Goal: Information Seeking & Learning: Learn about a topic

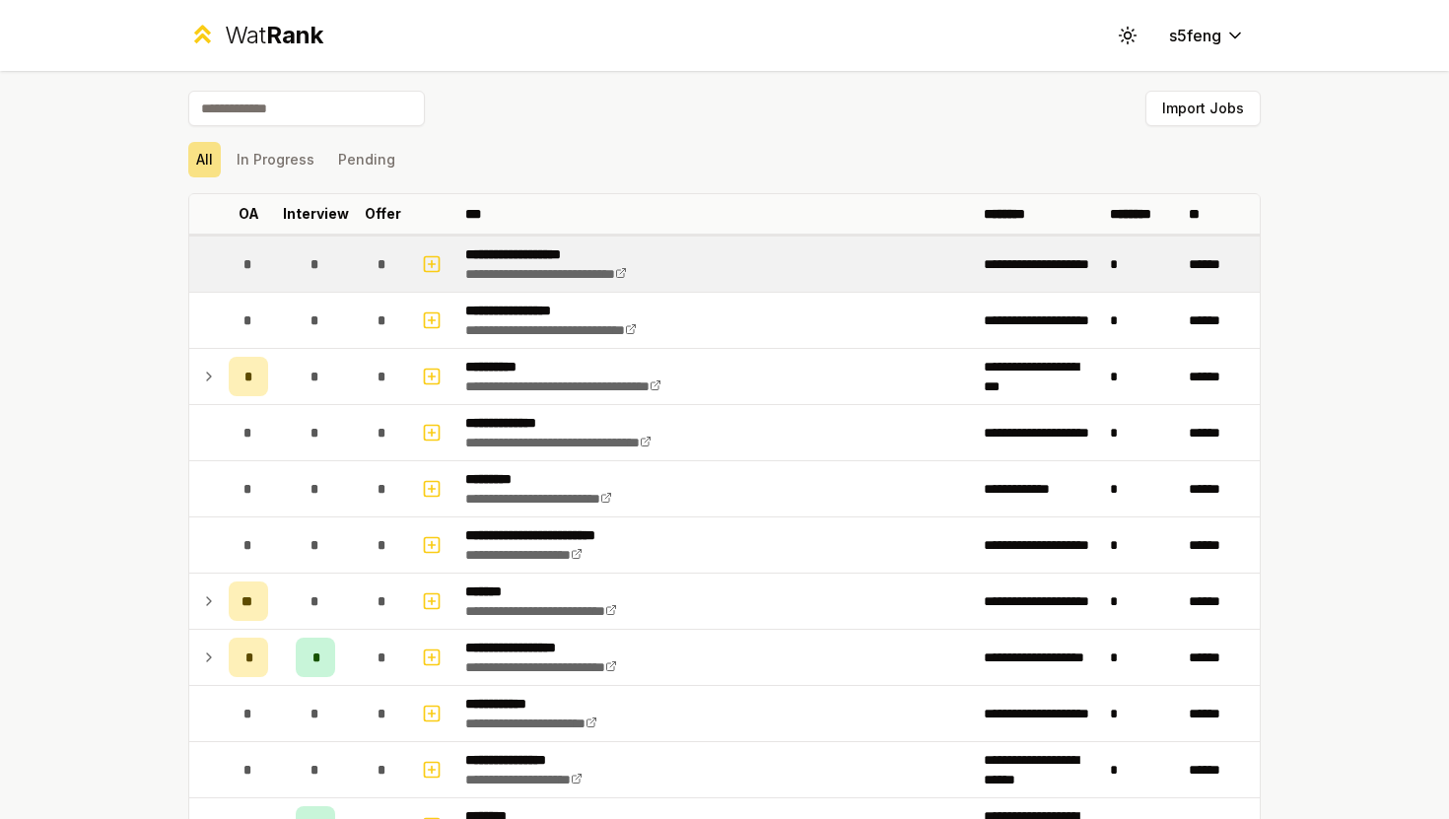
click at [522, 254] on p "**********" at bounding box center [572, 254] width 215 height 20
click at [587, 275] on link "**********" at bounding box center [546, 274] width 162 height 14
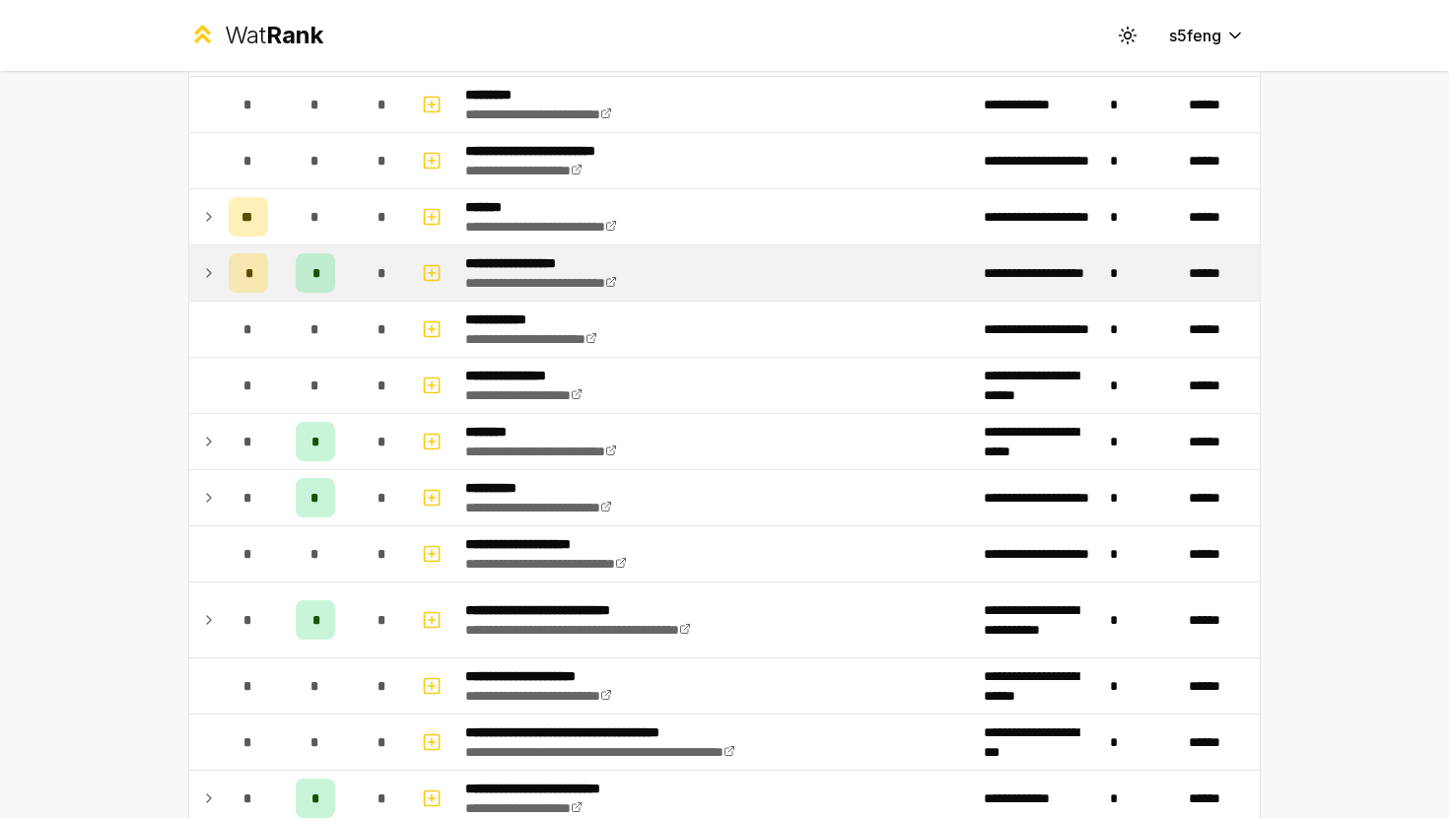
scroll to position [371, 0]
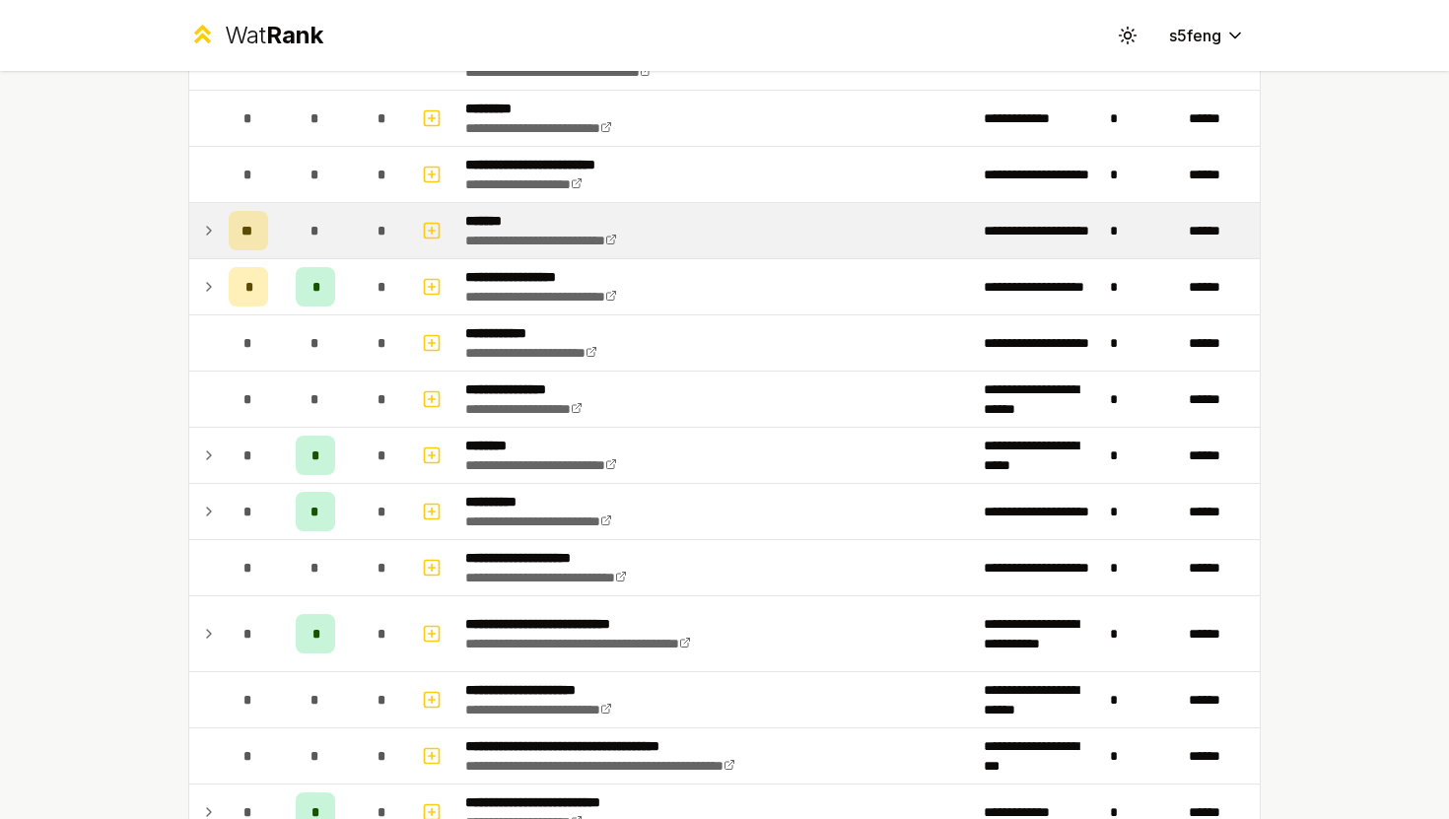
click at [206, 236] on icon at bounding box center [209, 231] width 16 height 24
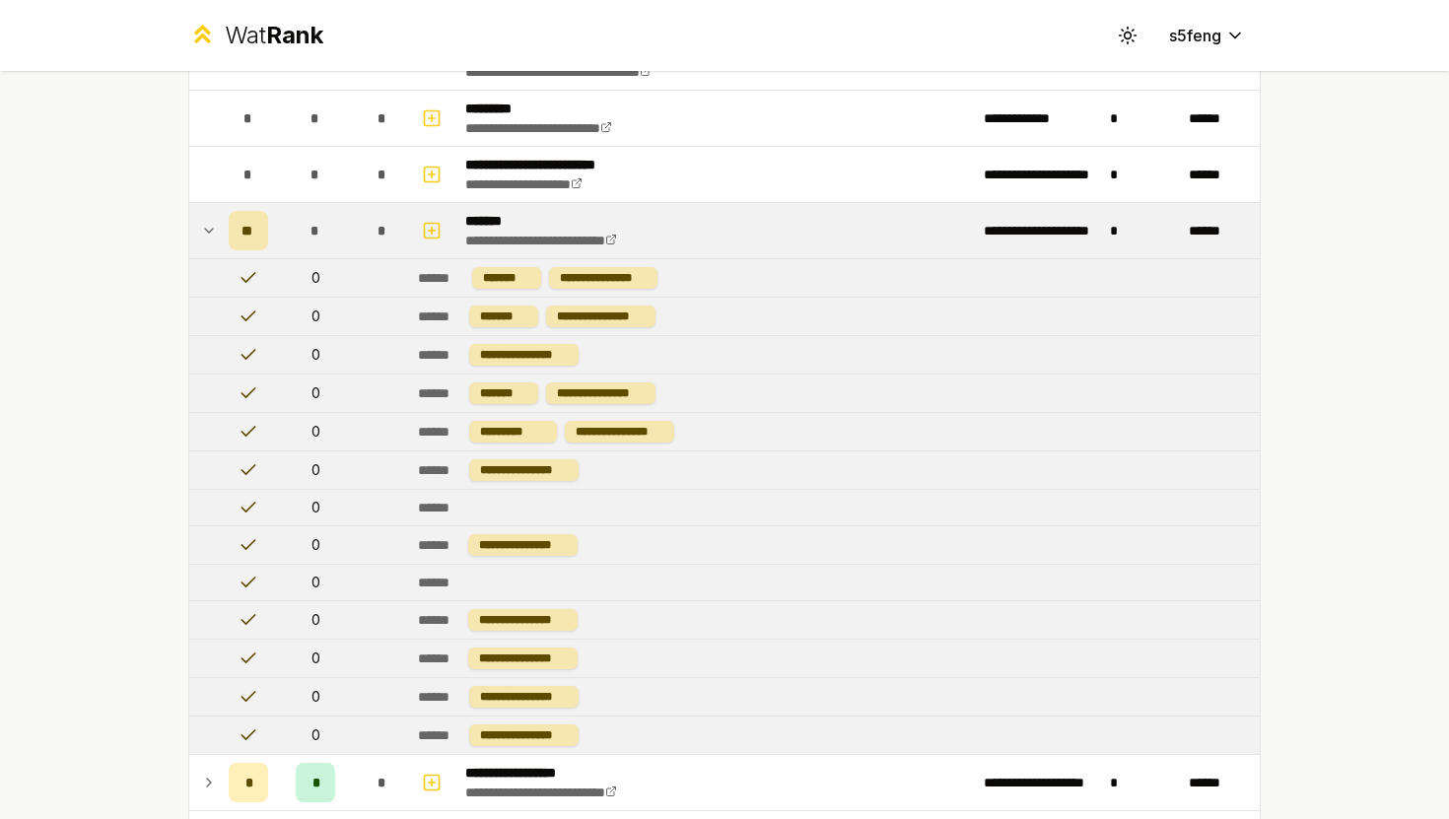
click at [206, 236] on icon at bounding box center [209, 231] width 16 height 24
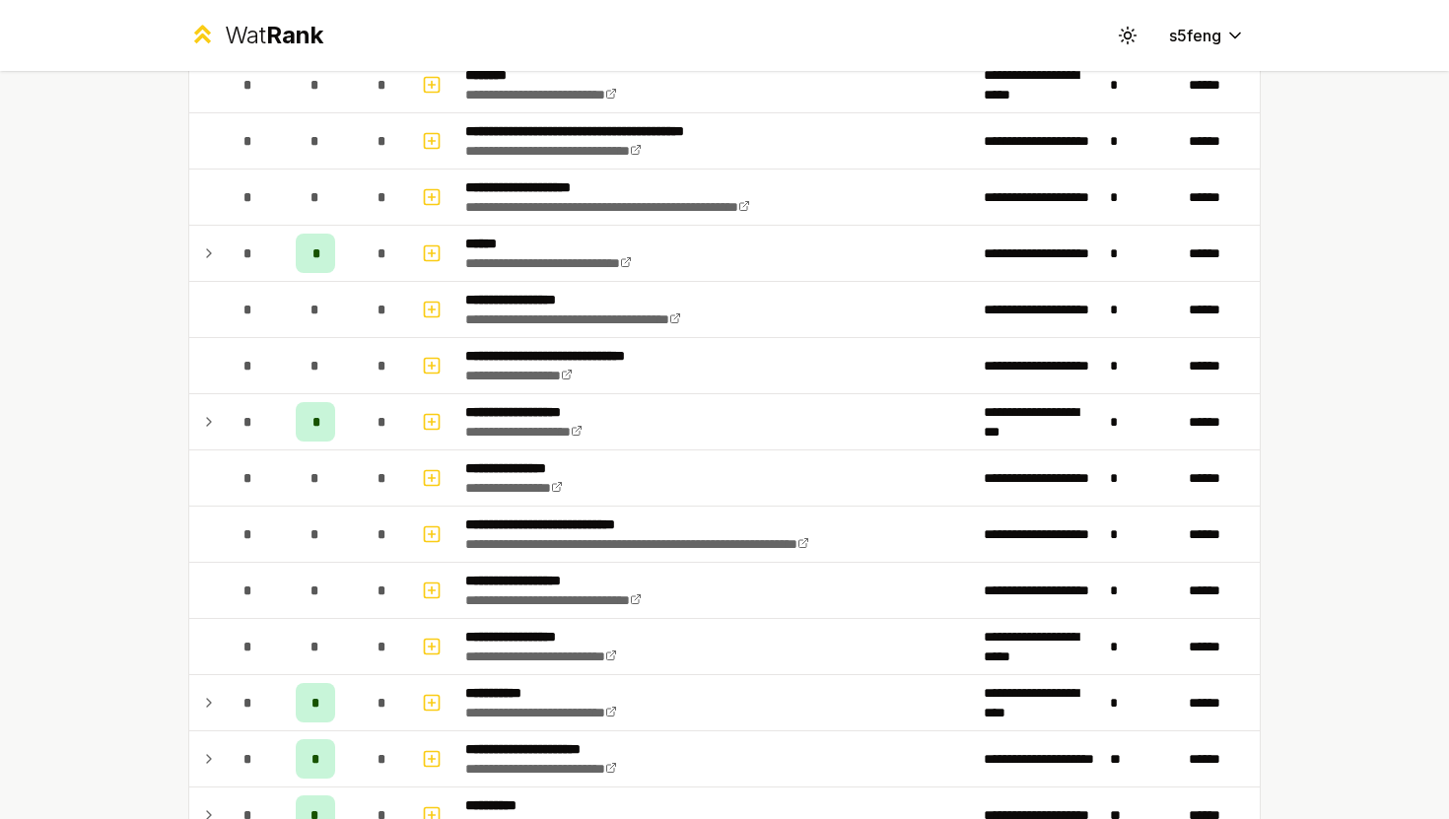
scroll to position [1710, 0]
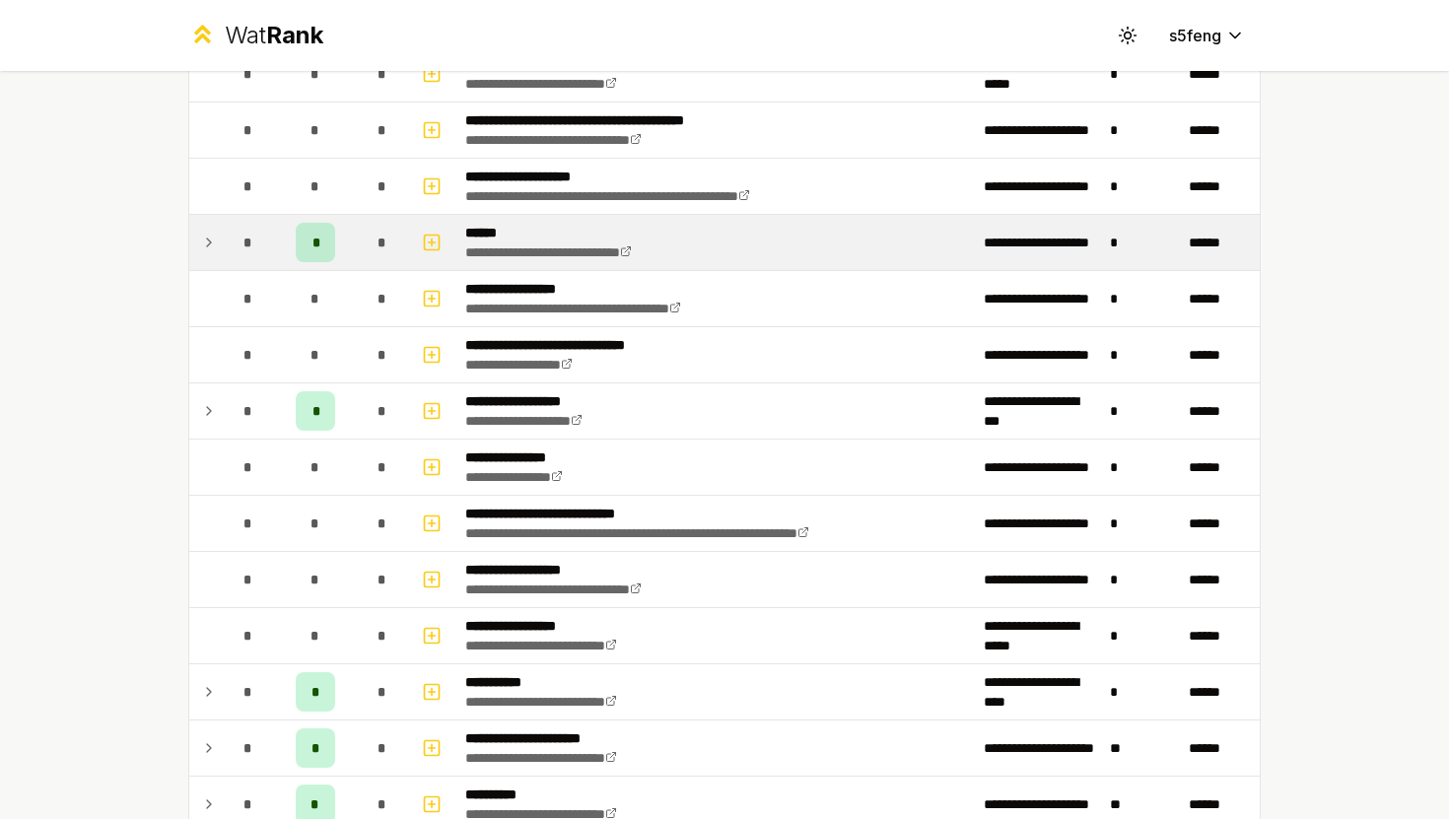
click at [202, 246] on icon at bounding box center [209, 243] width 16 height 24
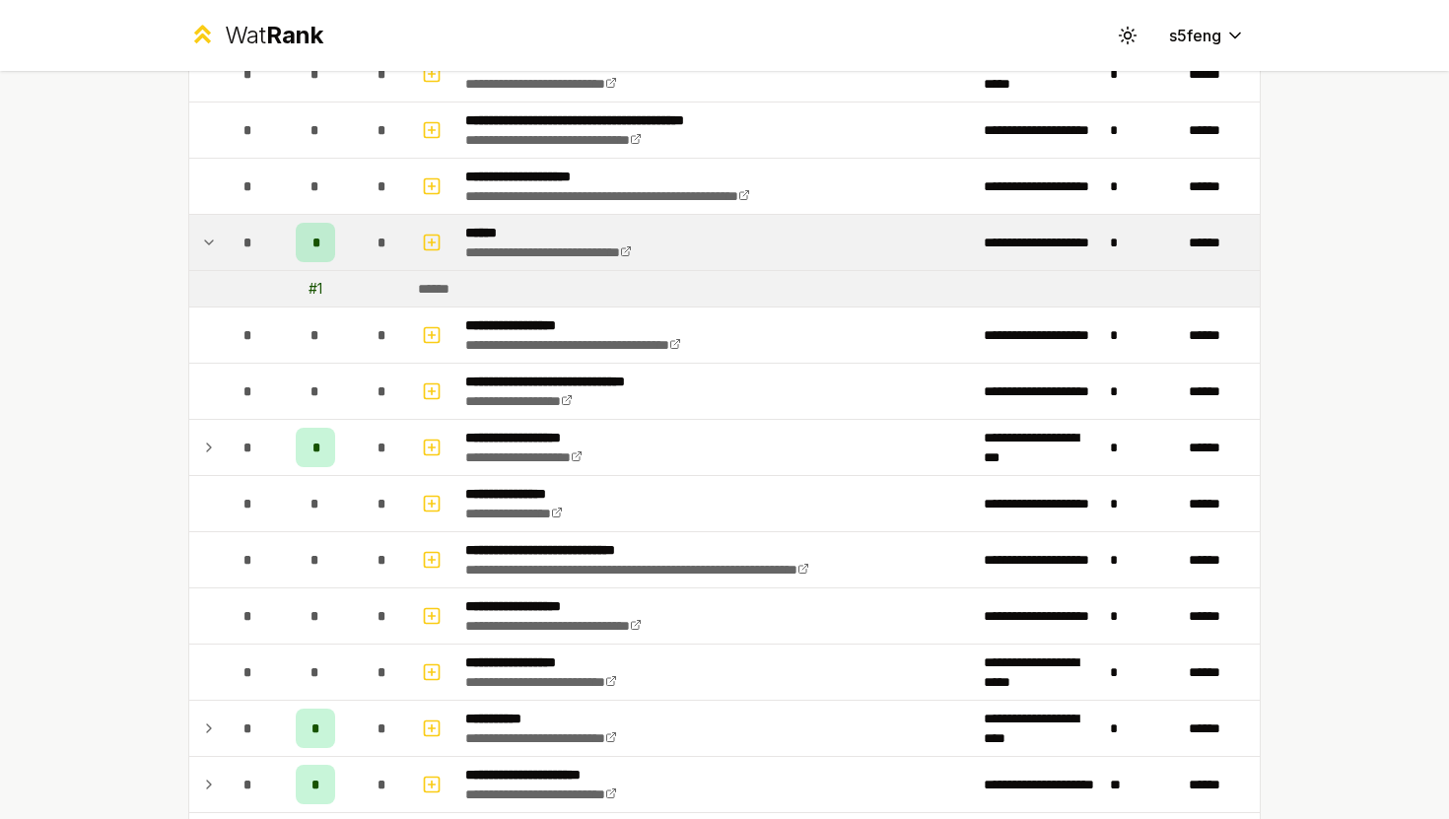
click at [202, 246] on icon at bounding box center [209, 243] width 16 height 24
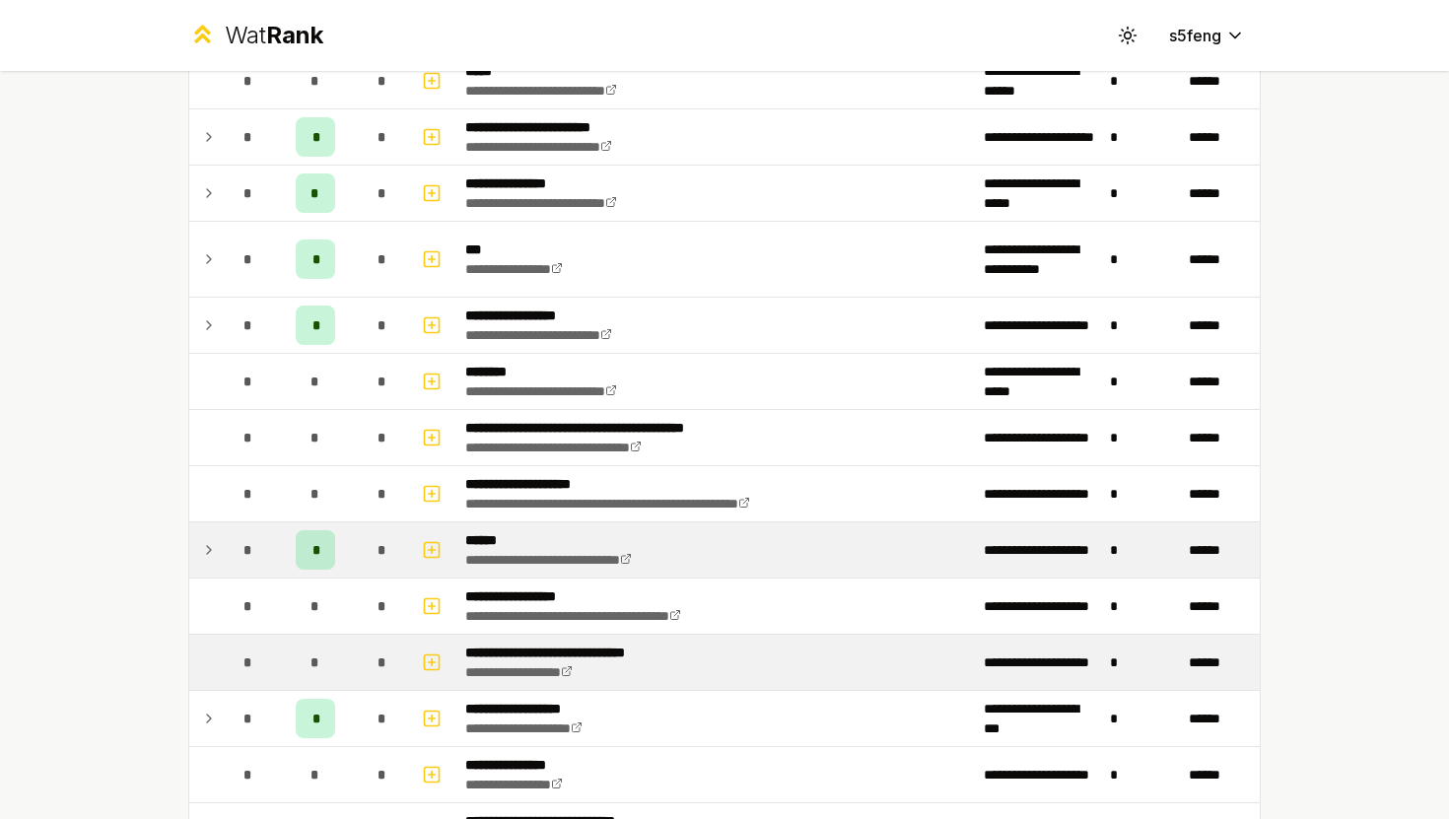
scroll to position [1386, 0]
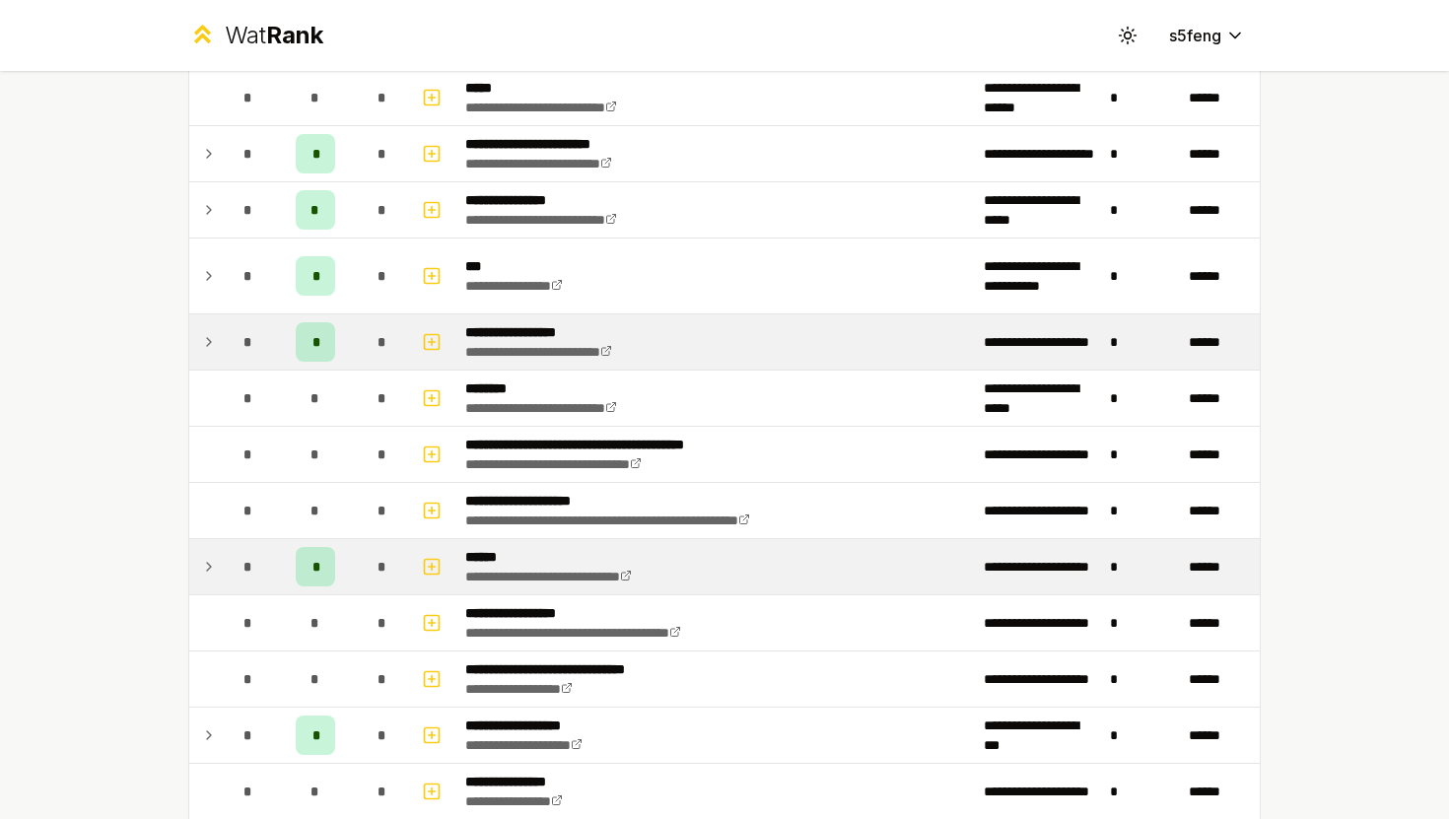
click at [203, 338] on icon at bounding box center [209, 342] width 16 height 24
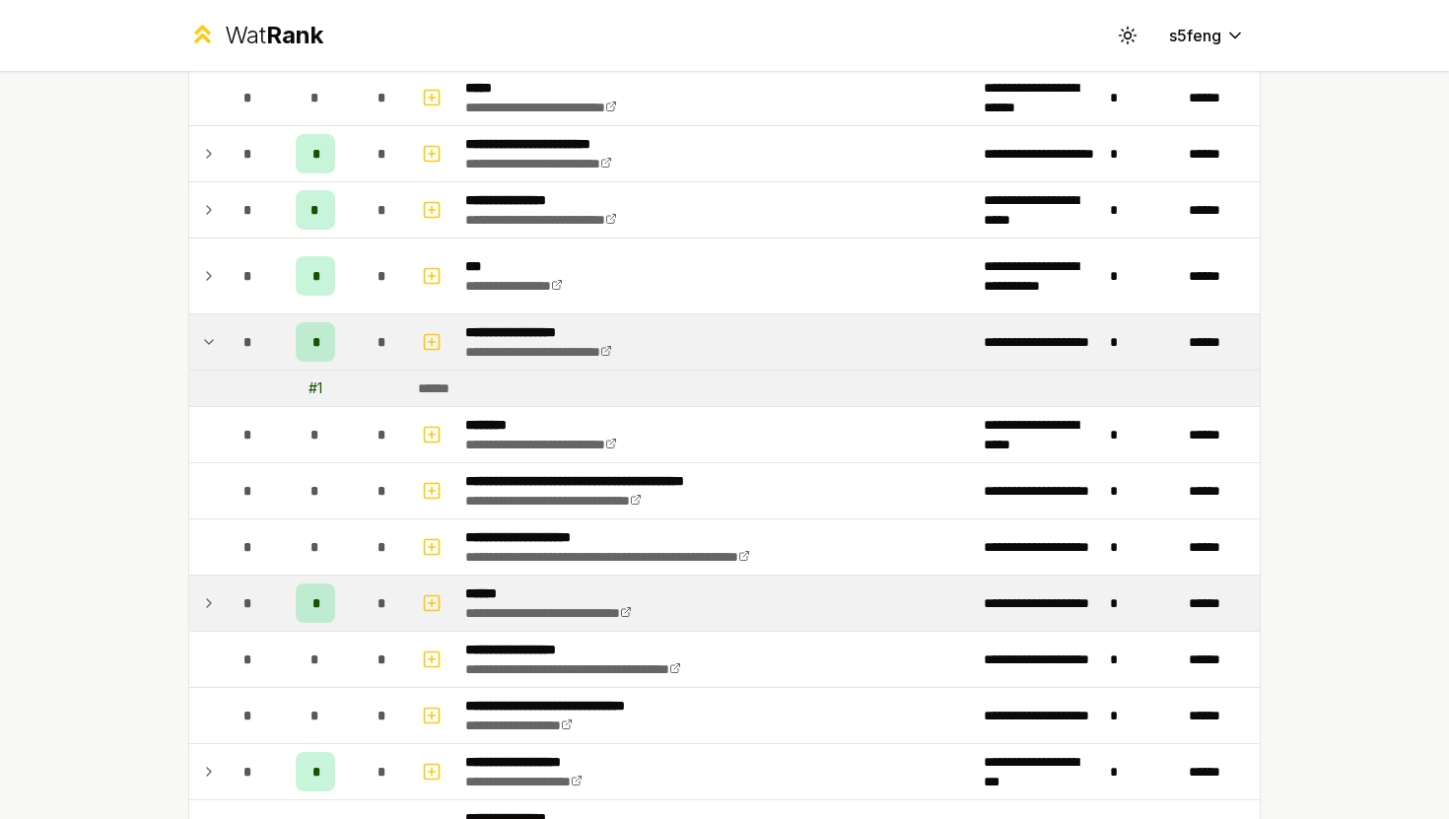
click at [203, 338] on icon at bounding box center [209, 342] width 16 height 24
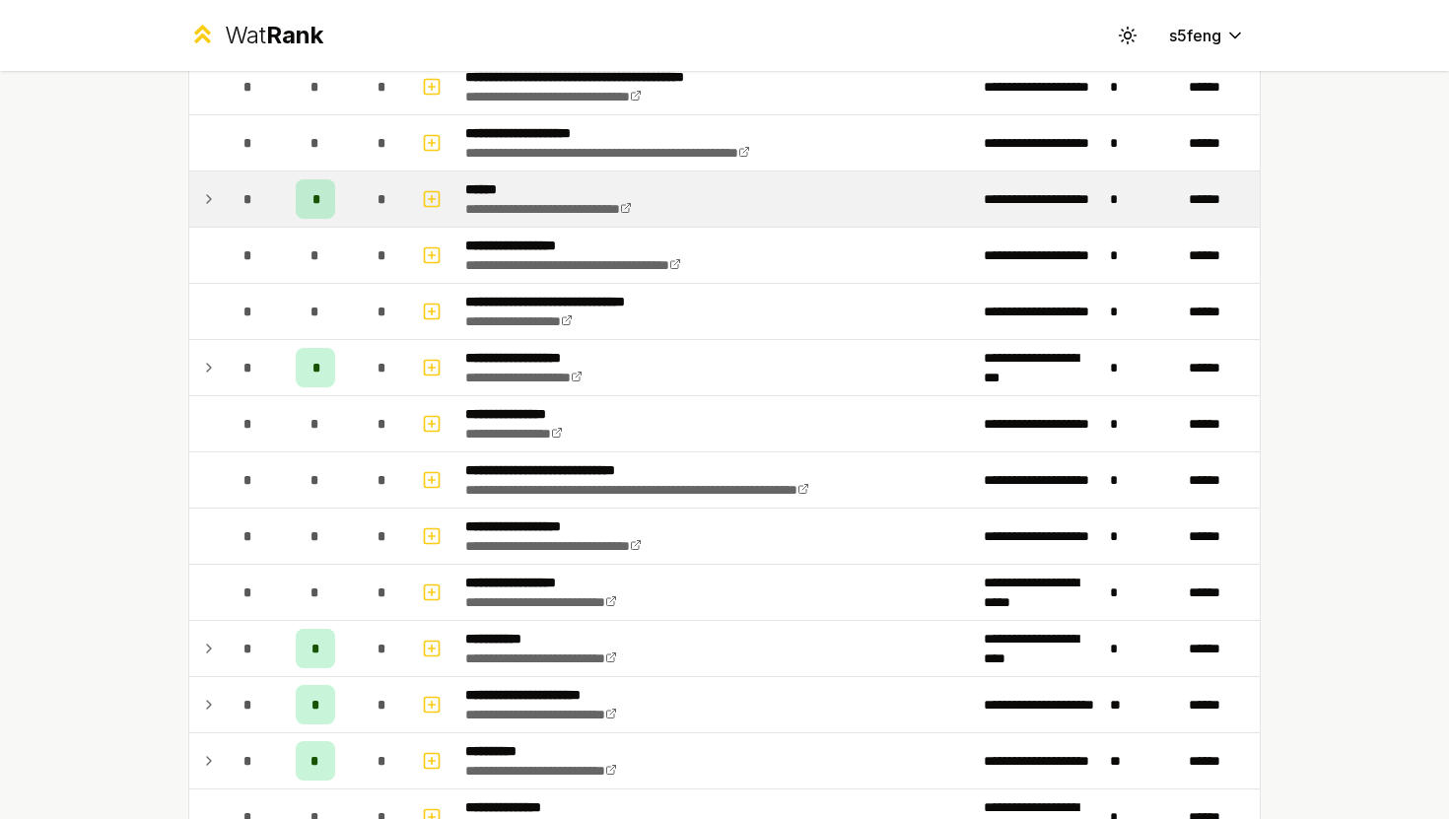
scroll to position [1785, 0]
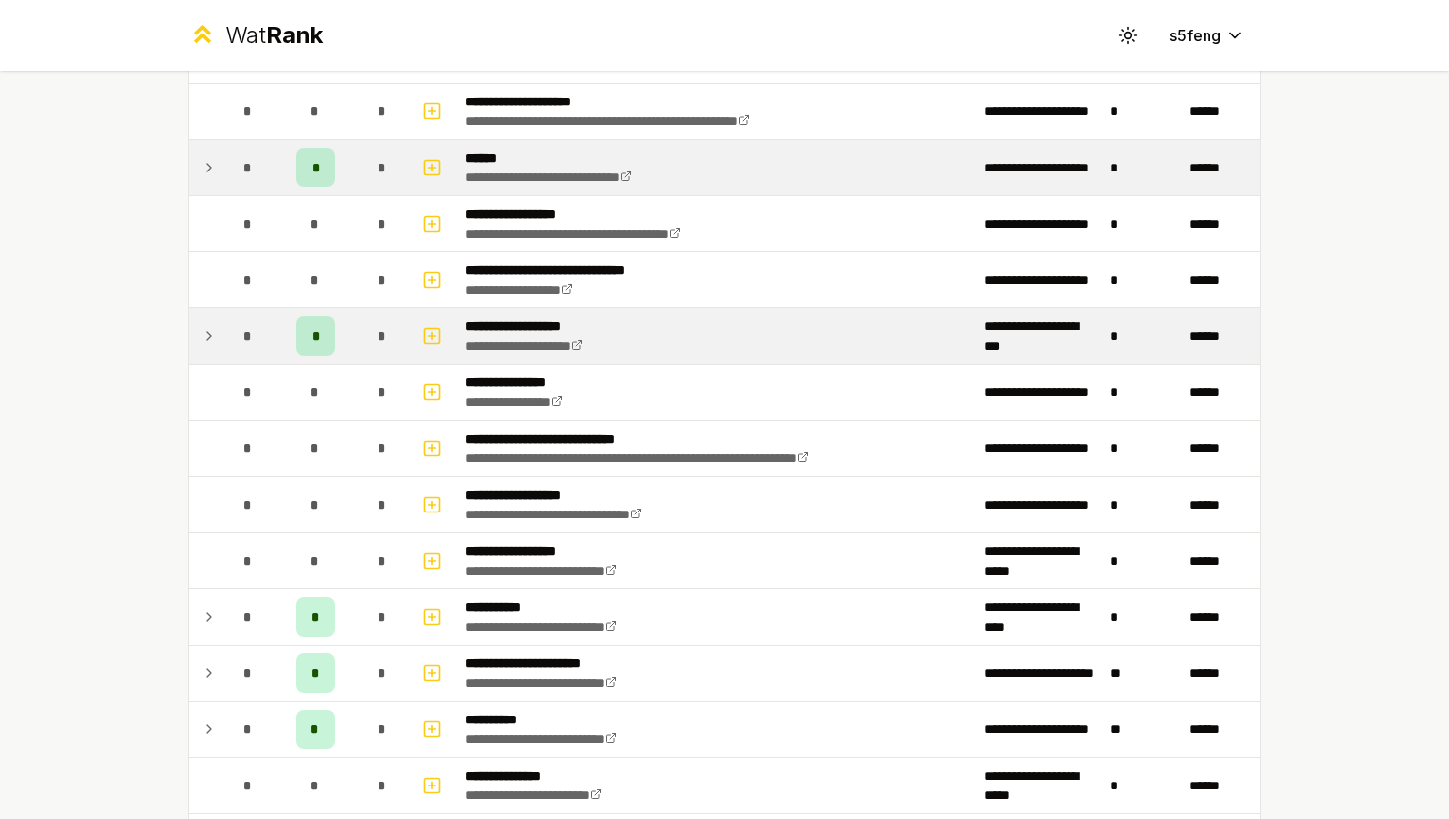
click at [209, 339] on icon at bounding box center [209, 336] width 16 height 24
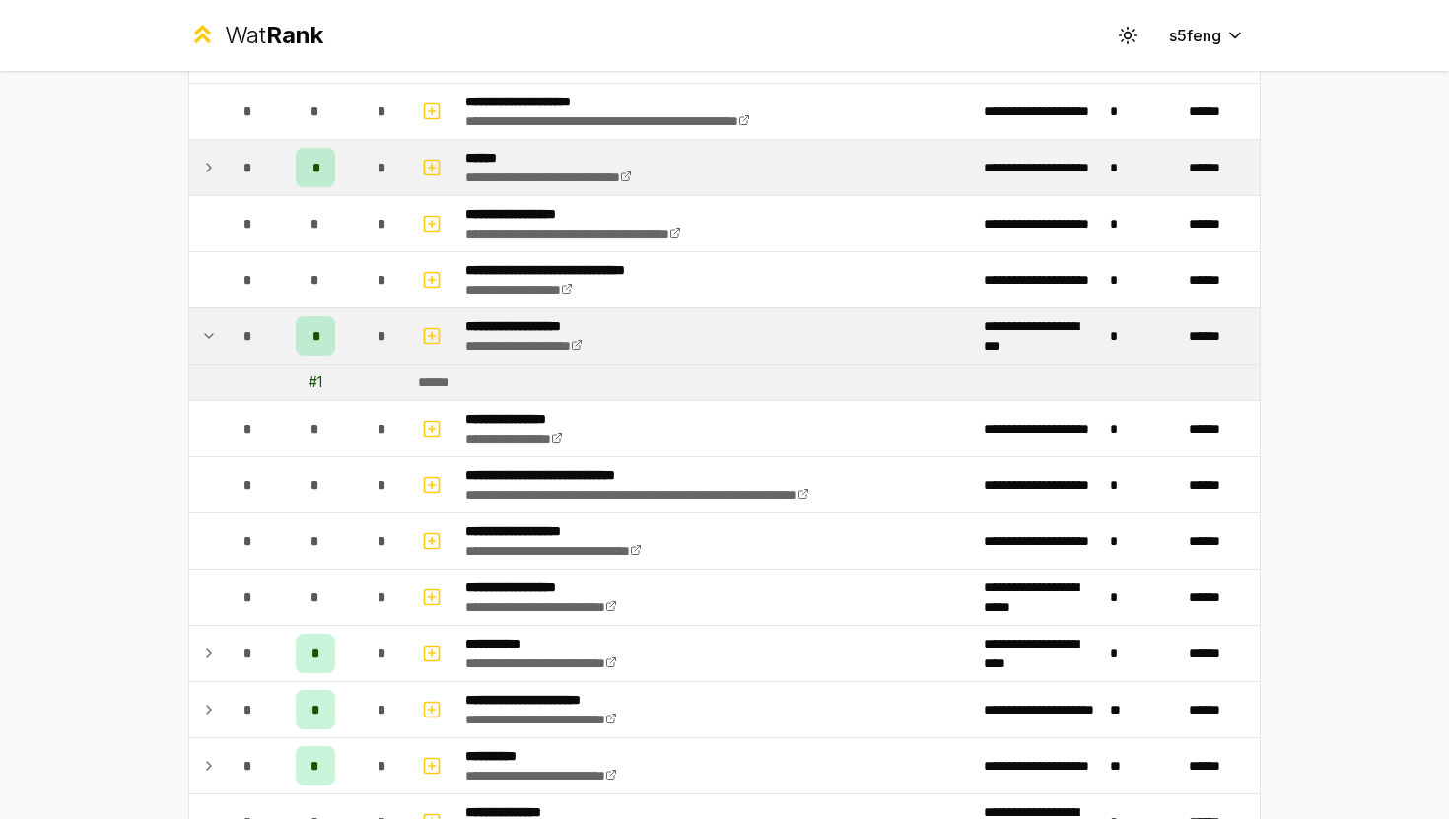
click at [209, 339] on icon at bounding box center [209, 336] width 16 height 24
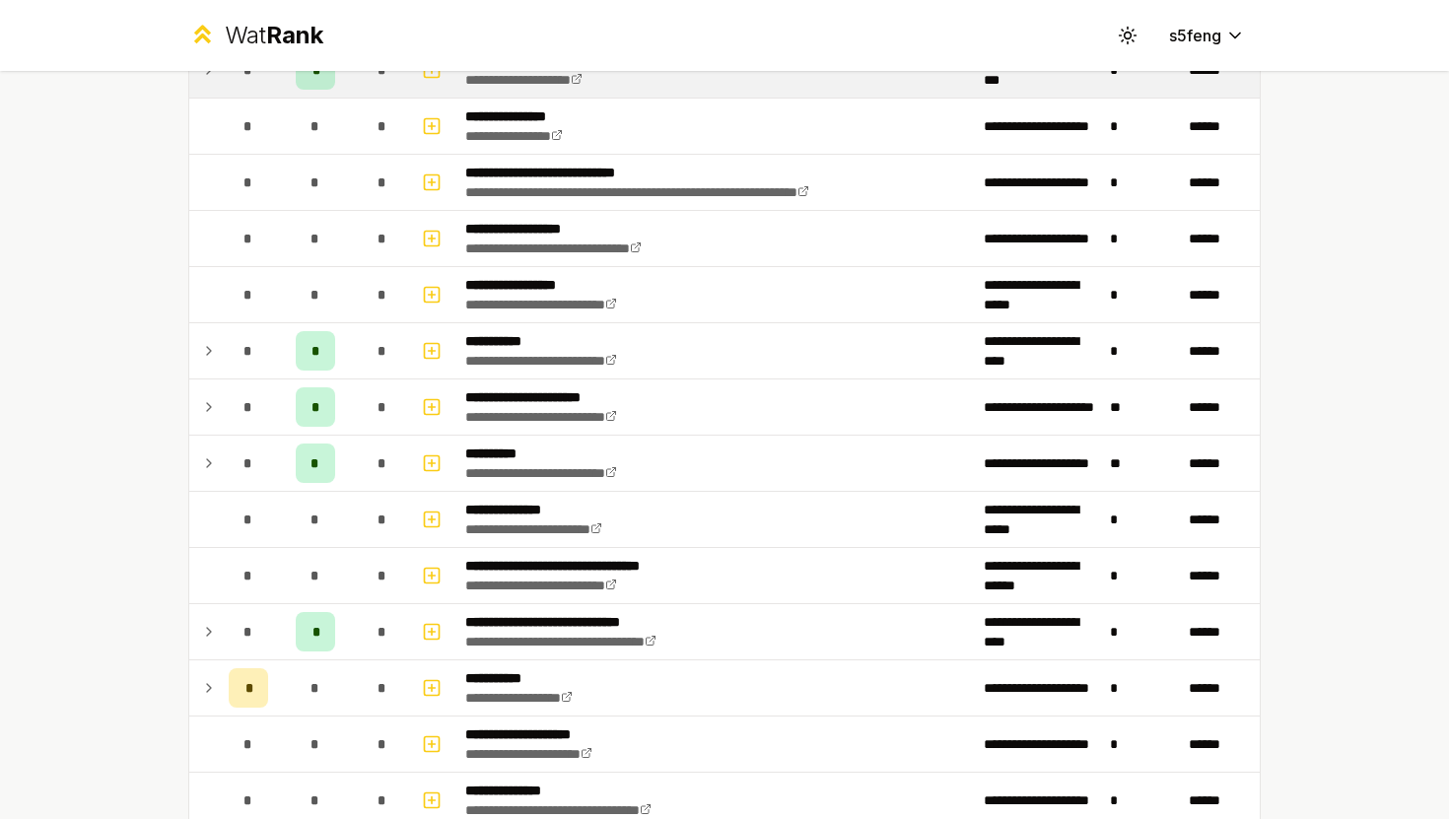
scroll to position [2069, 0]
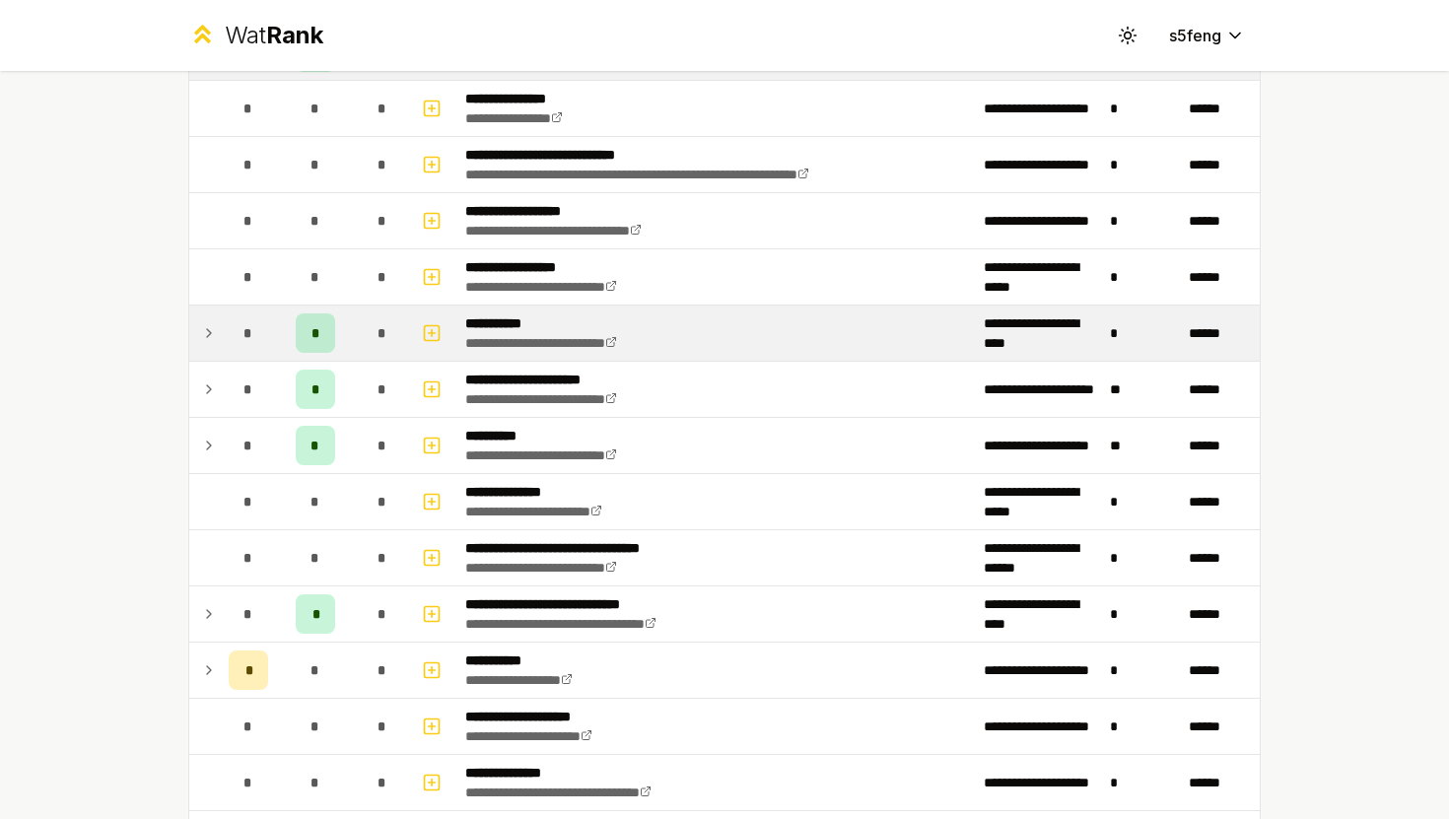
click at [209, 327] on icon at bounding box center [209, 333] width 16 height 24
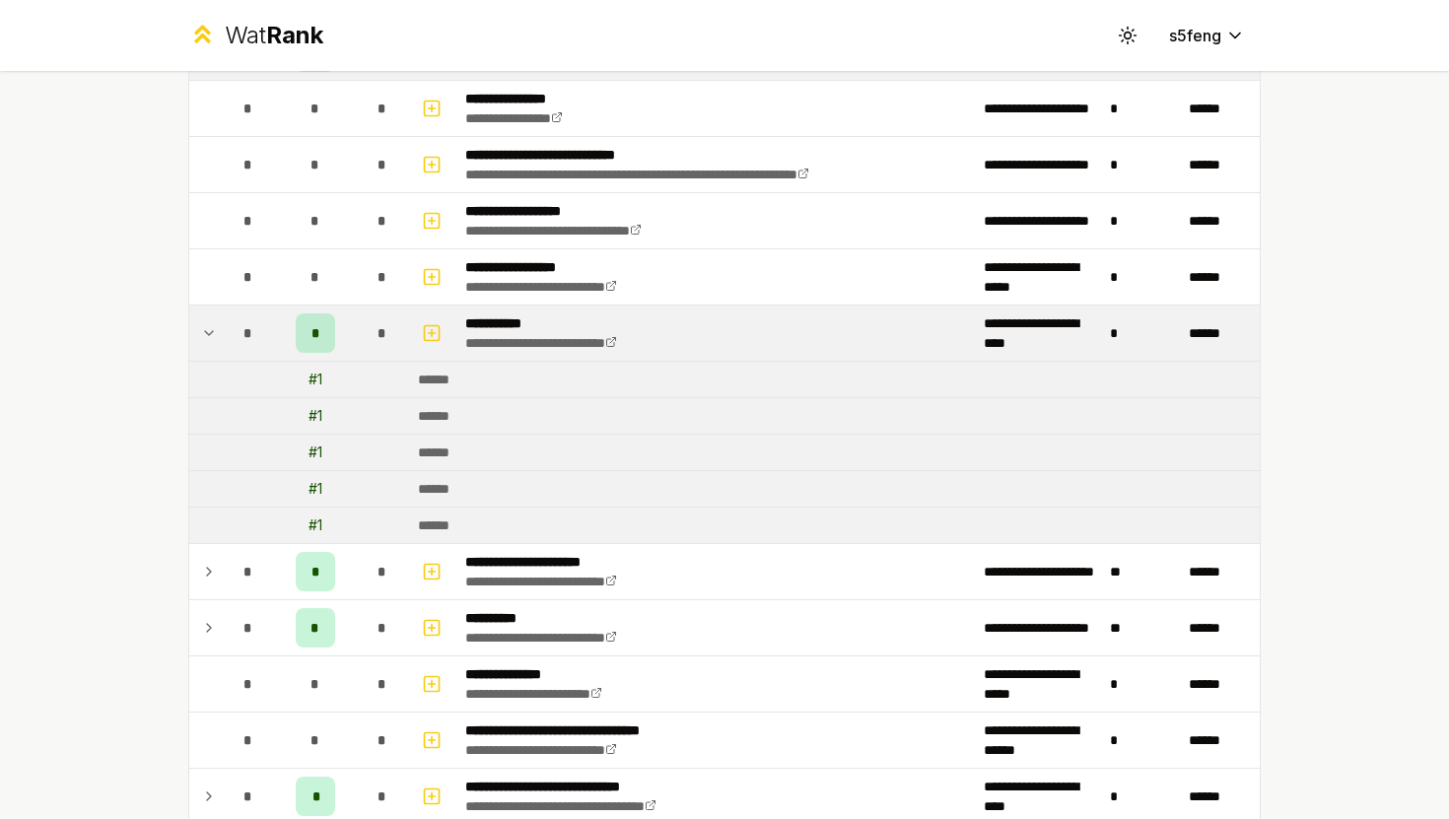
click at [209, 327] on icon at bounding box center [209, 333] width 16 height 24
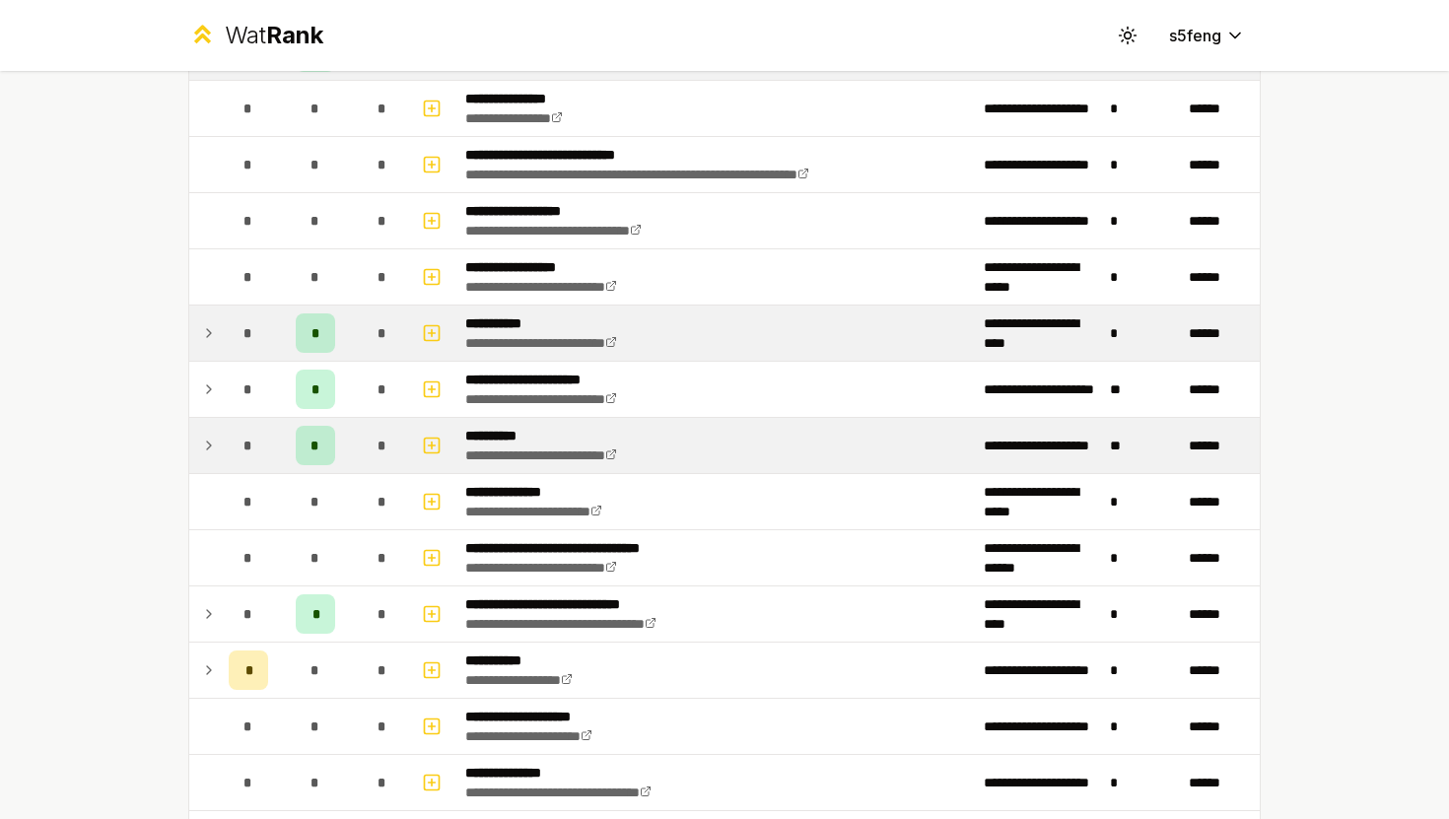
click at [200, 431] on td at bounding box center [205, 445] width 32 height 55
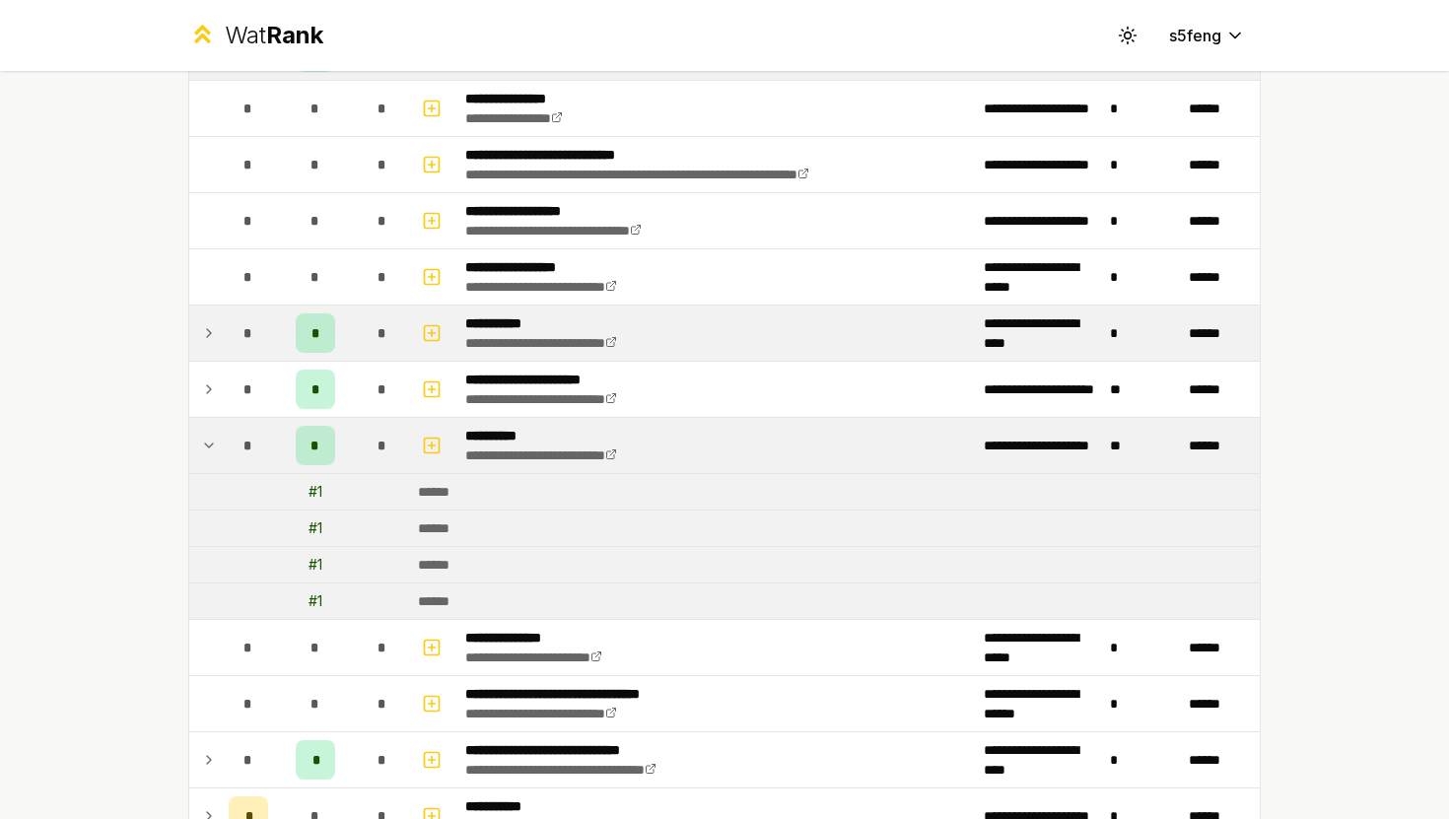
click at [198, 449] on td at bounding box center [205, 445] width 32 height 55
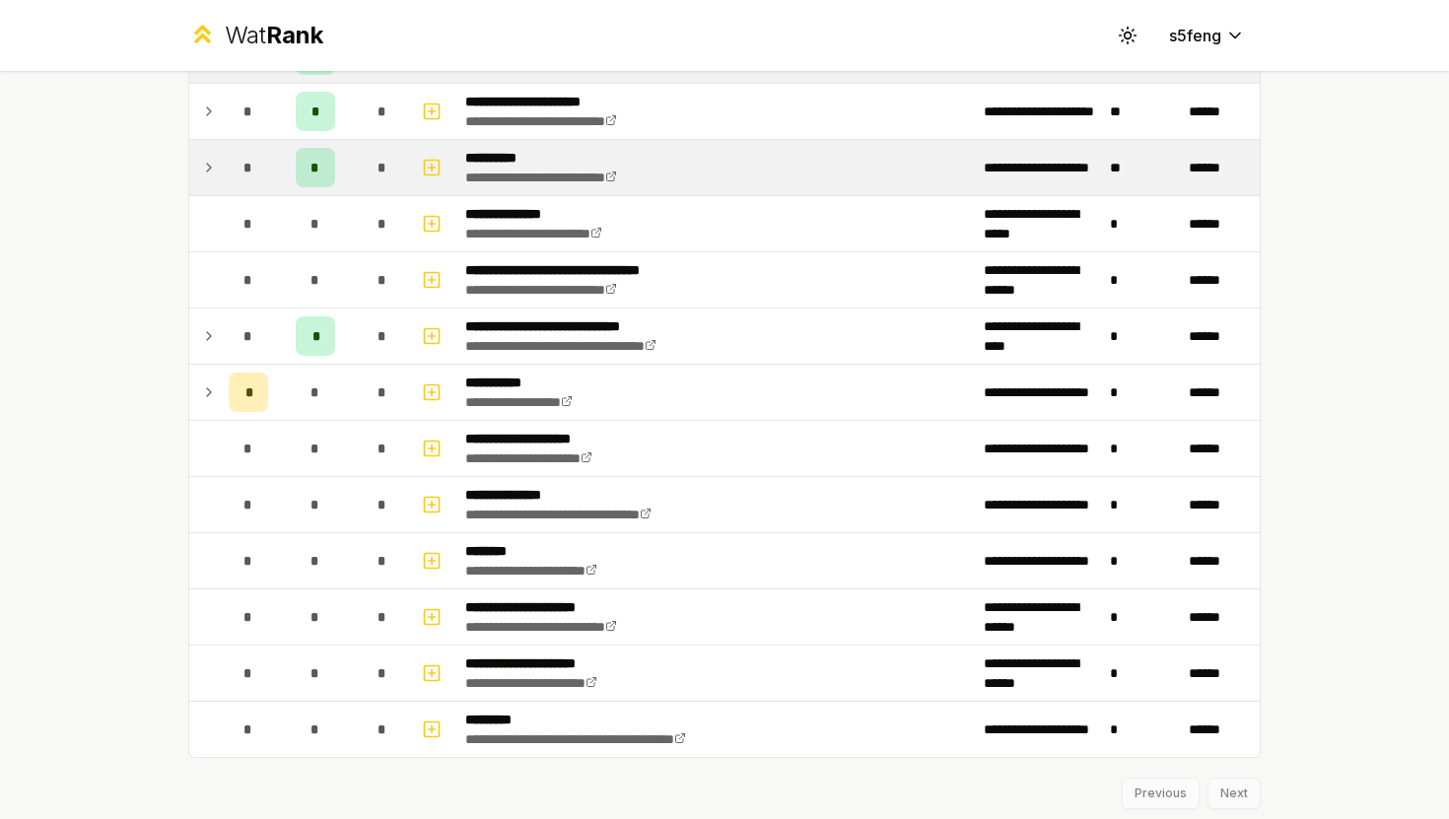
scroll to position [2352, 0]
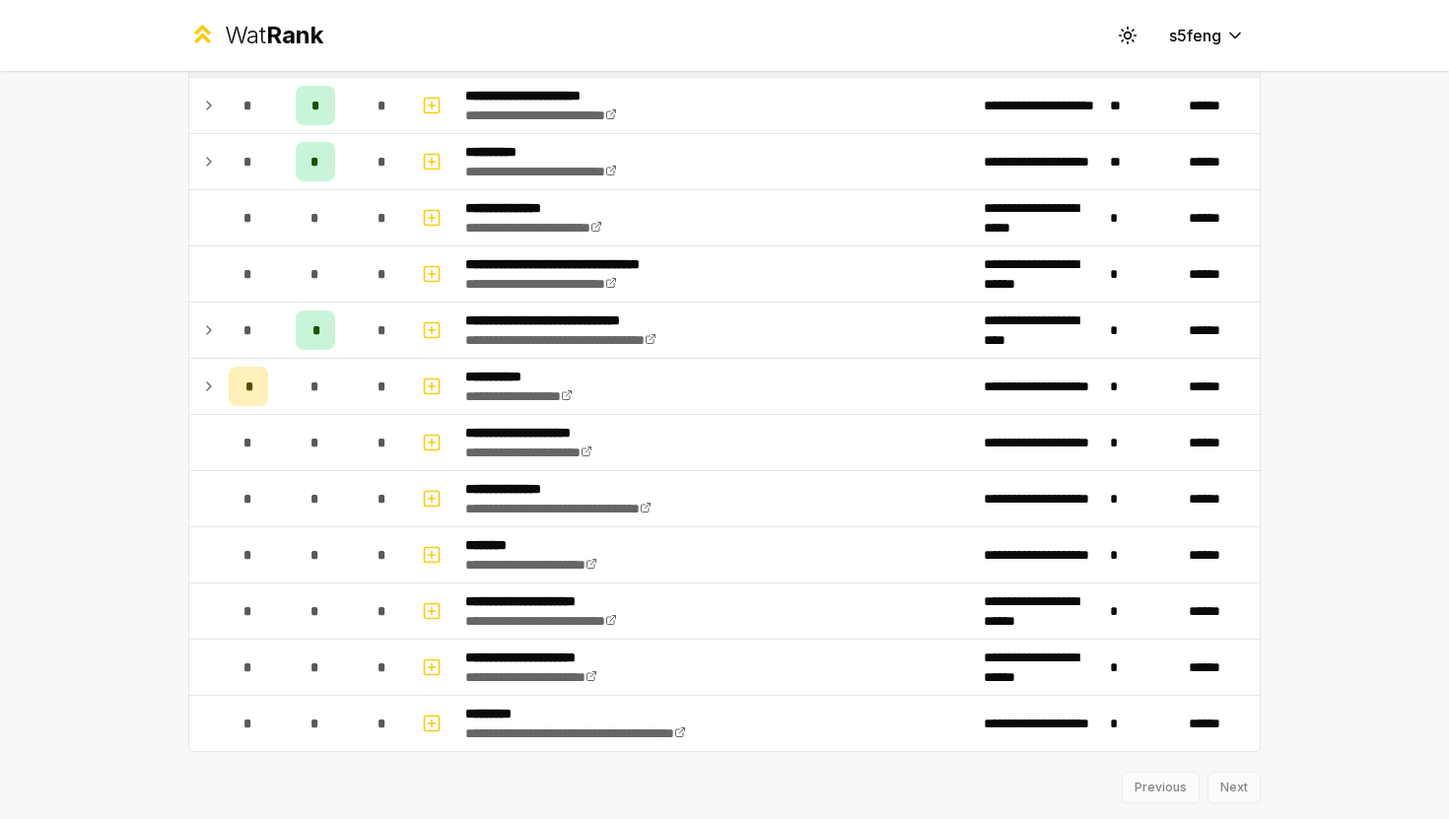
click at [1235, 783] on div "Previous Next" at bounding box center [724, 777] width 1072 height 51
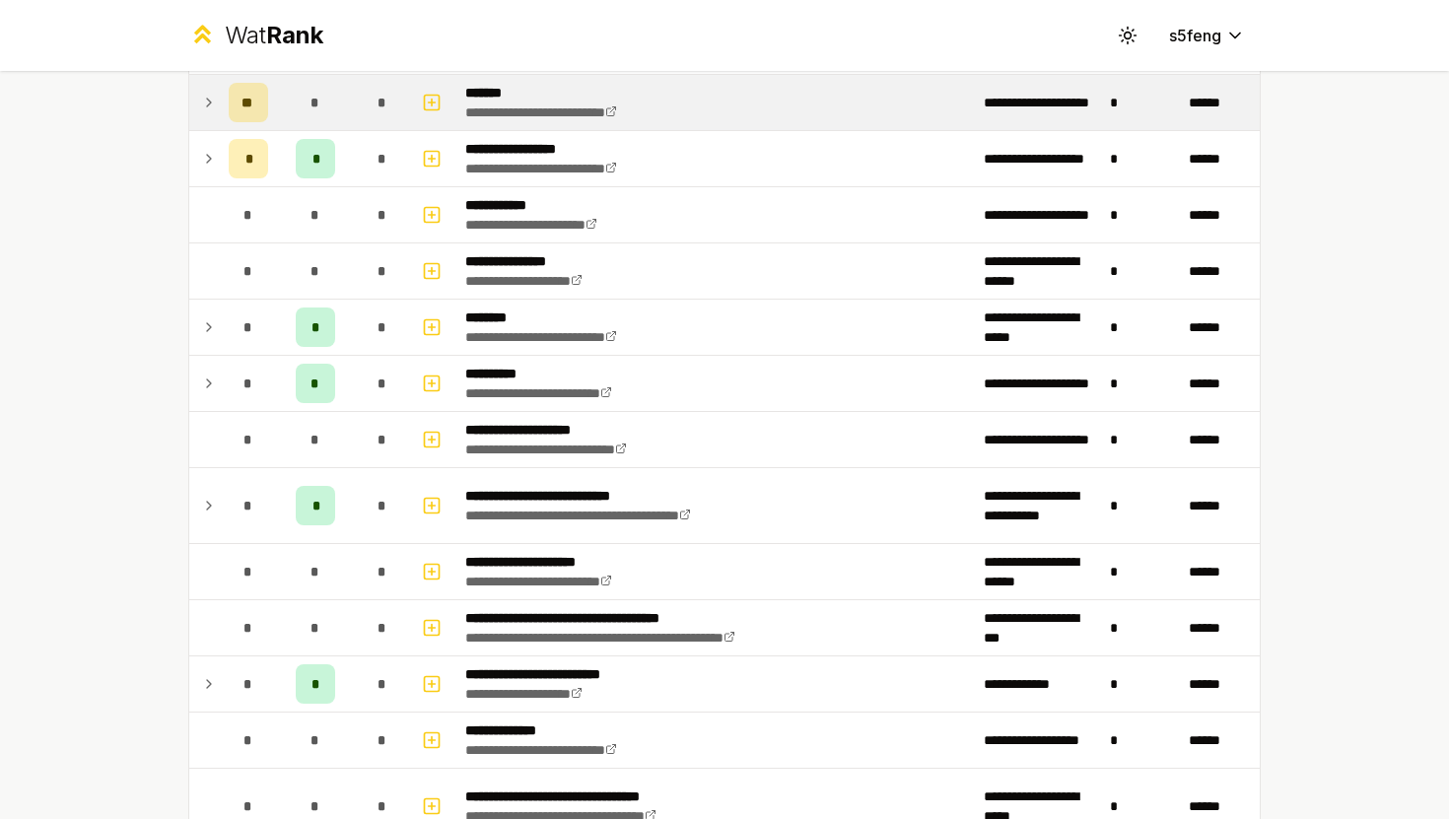
scroll to position [0, 0]
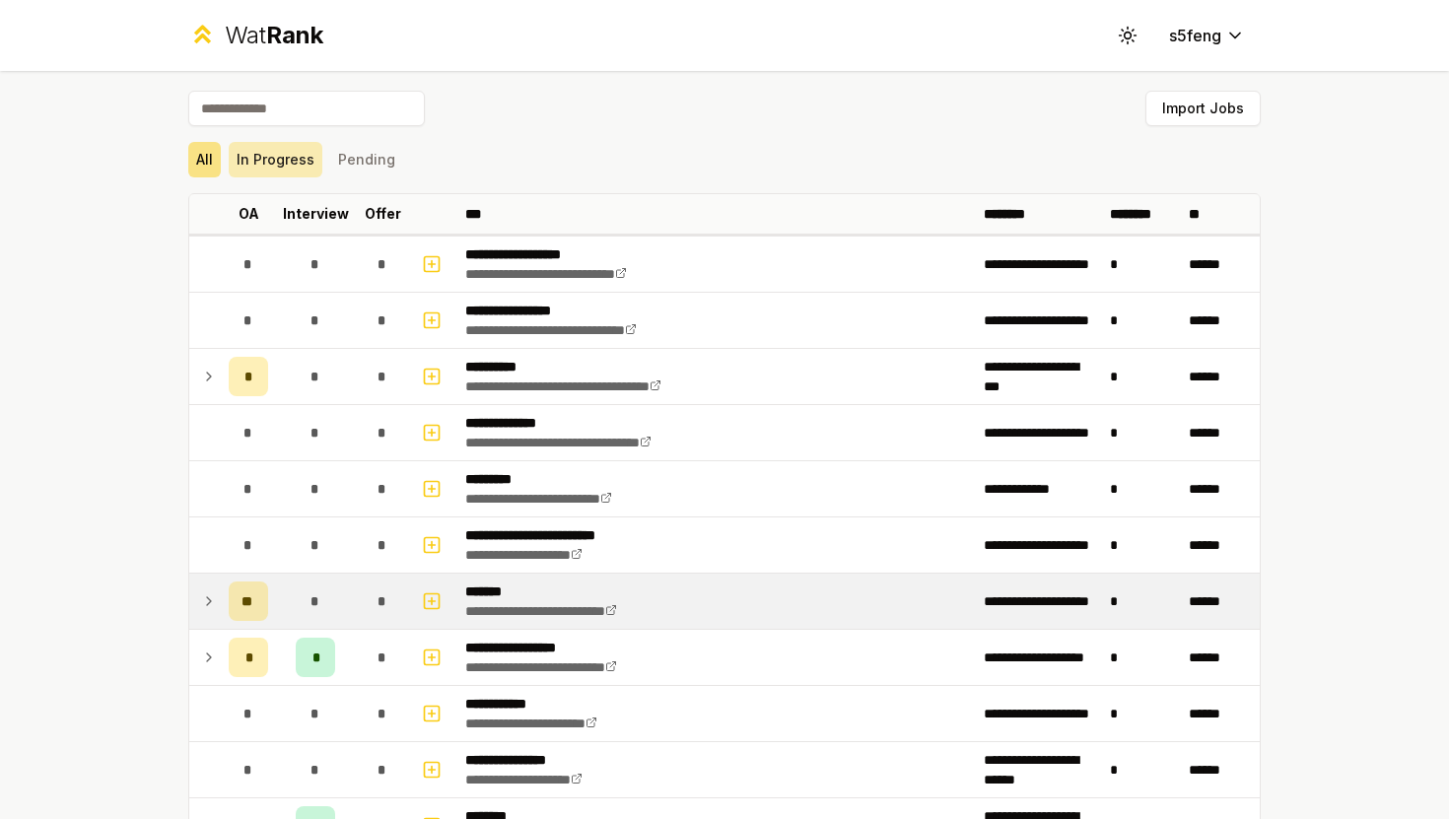
click at [255, 162] on button "In Progress" at bounding box center [276, 159] width 94 height 35
